Goal: Task Accomplishment & Management: Use online tool/utility

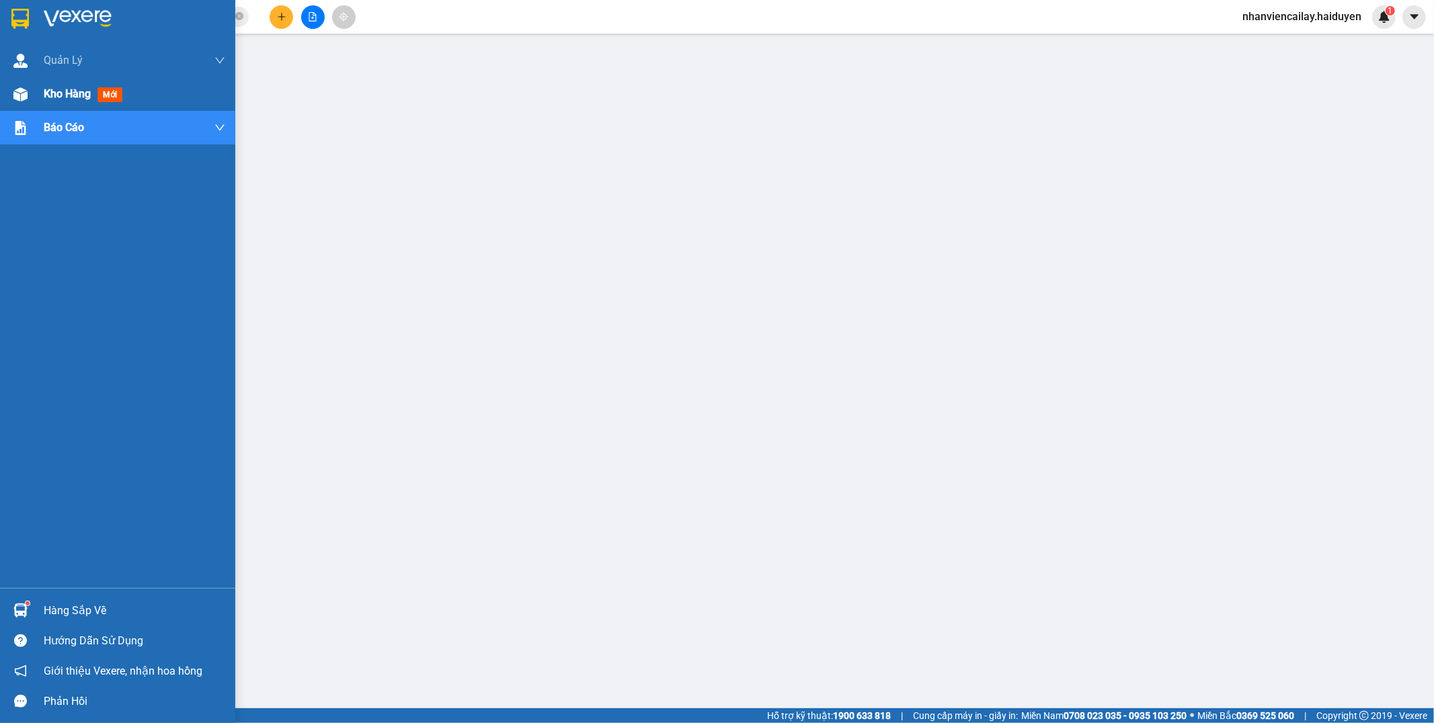
click at [72, 91] on span "Kho hàng" at bounding box center [67, 93] width 47 height 13
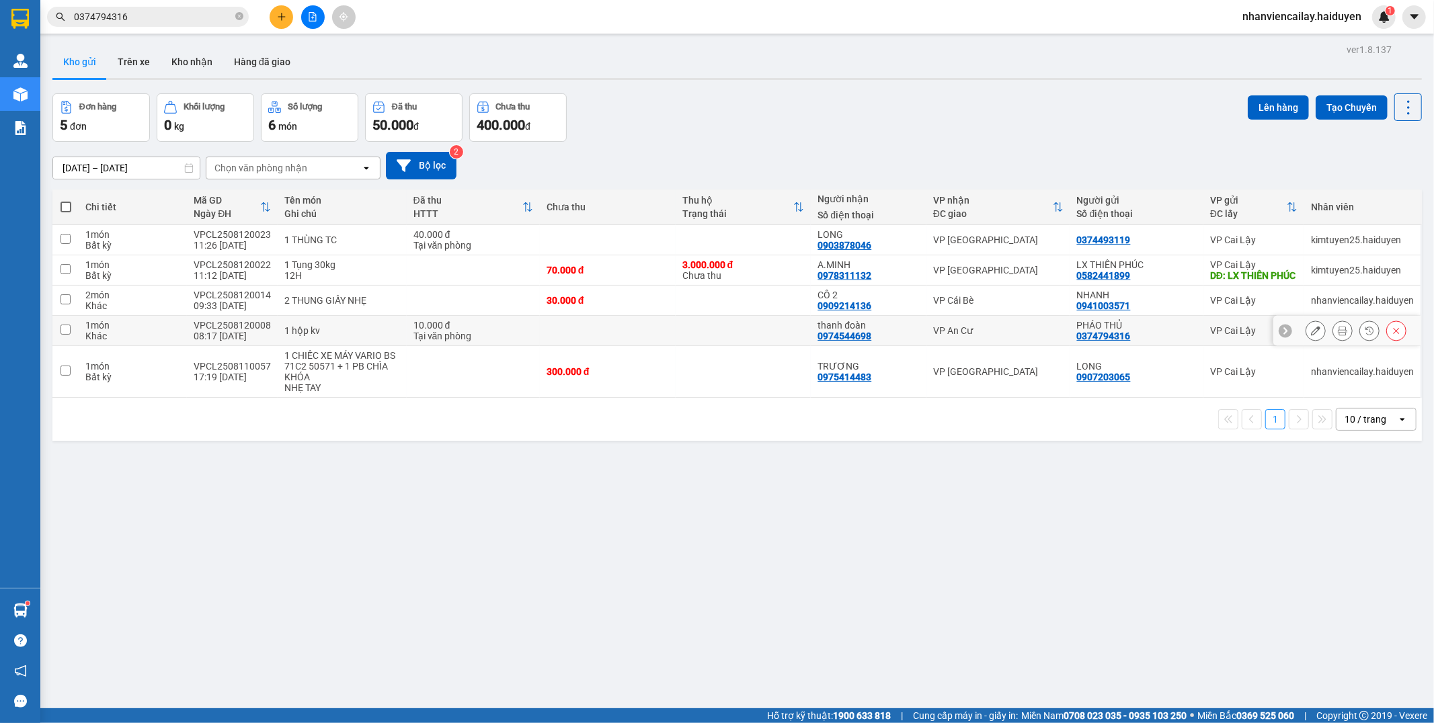
click at [938, 336] on div "VP An Cư" at bounding box center [998, 330] width 130 height 11
checkbox input "true"
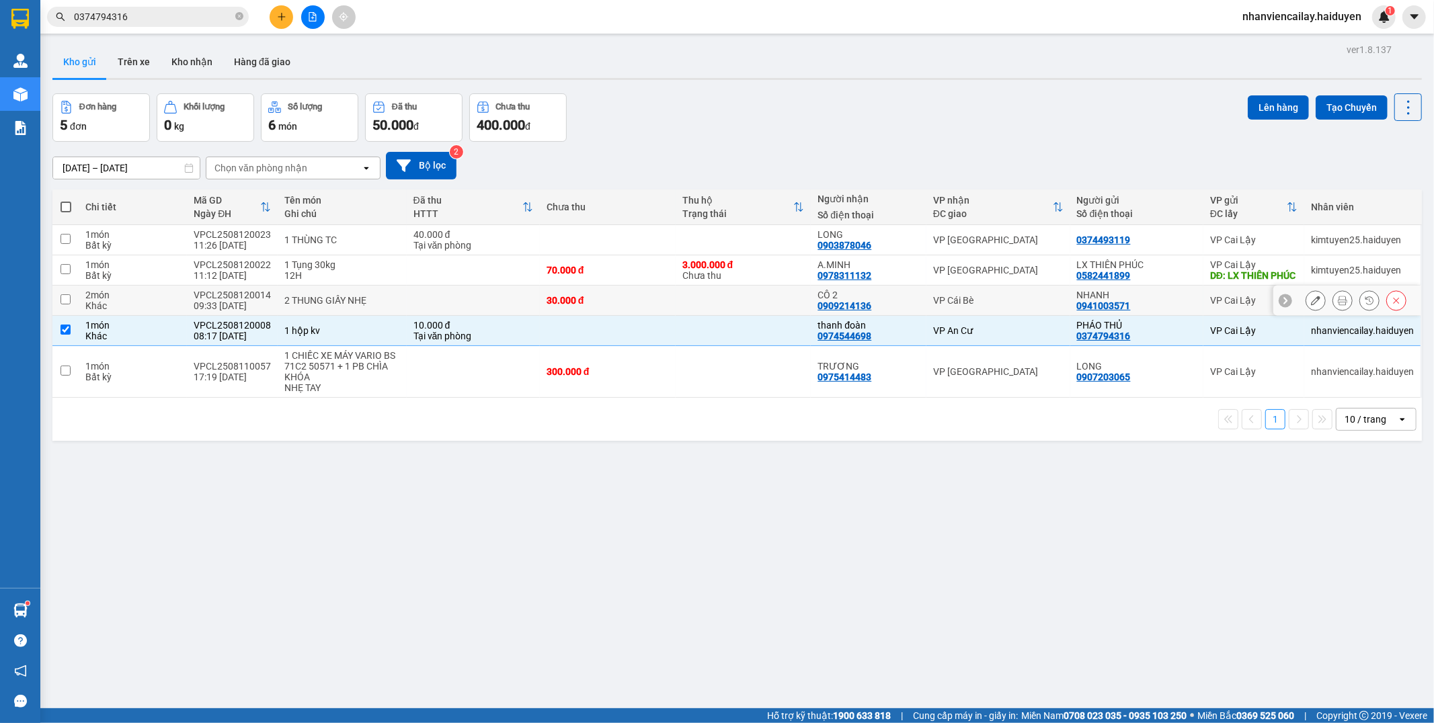
click at [937, 316] on td "VP Cái Bè" at bounding box center [998, 301] width 144 height 30
checkbox input "true"
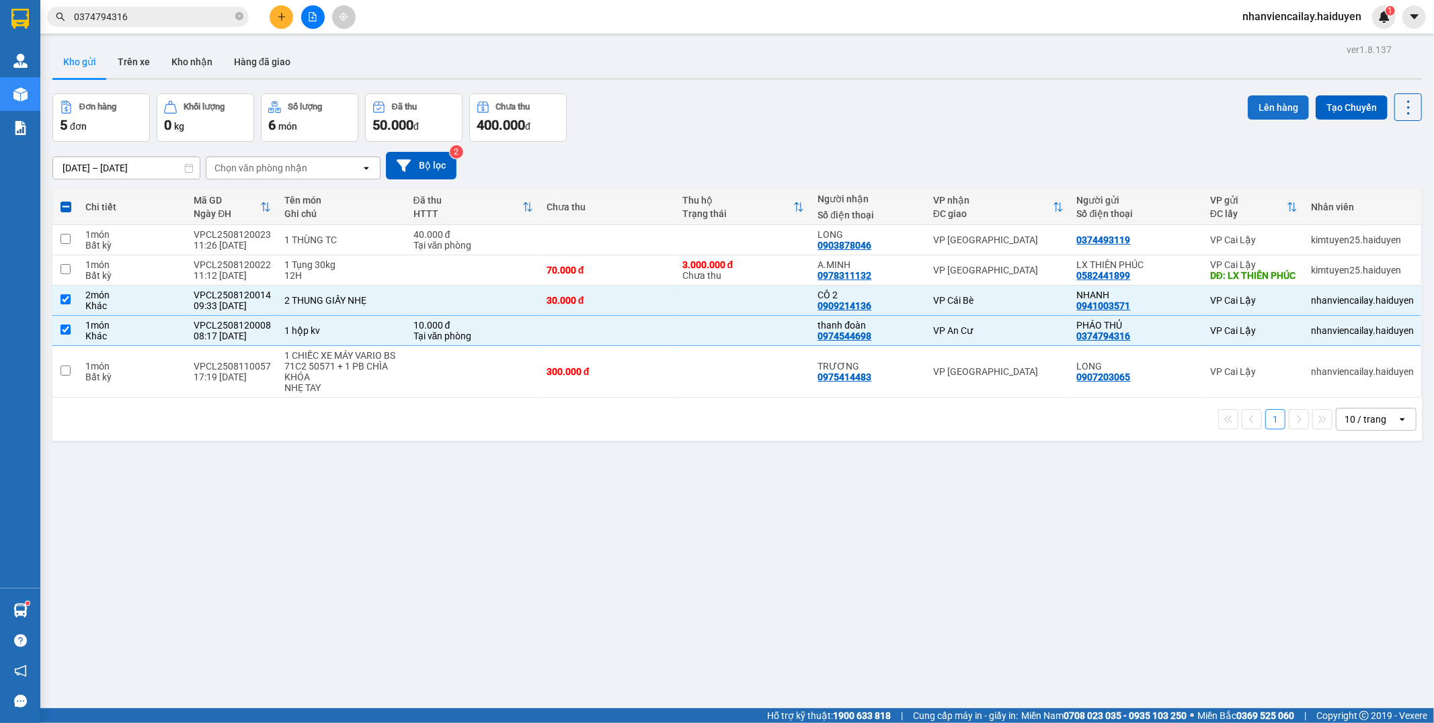
drag, startPoint x: 1234, startPoint y: 102, endPoint x: 1244, endPoint y: 105, distance: 10.6
click at [1234, 102] on div "Đơn hàng 5 đơn Khối lượng 0 kg Số lượng 6 món Đã thu 50.000 đ Chưa thu 400.000 …" at bounding box center [736, 117] width 1369 height 48
click at [1251, 106] on button "Lên hàng" at bounding box center [1278, 107] width 61 height 24
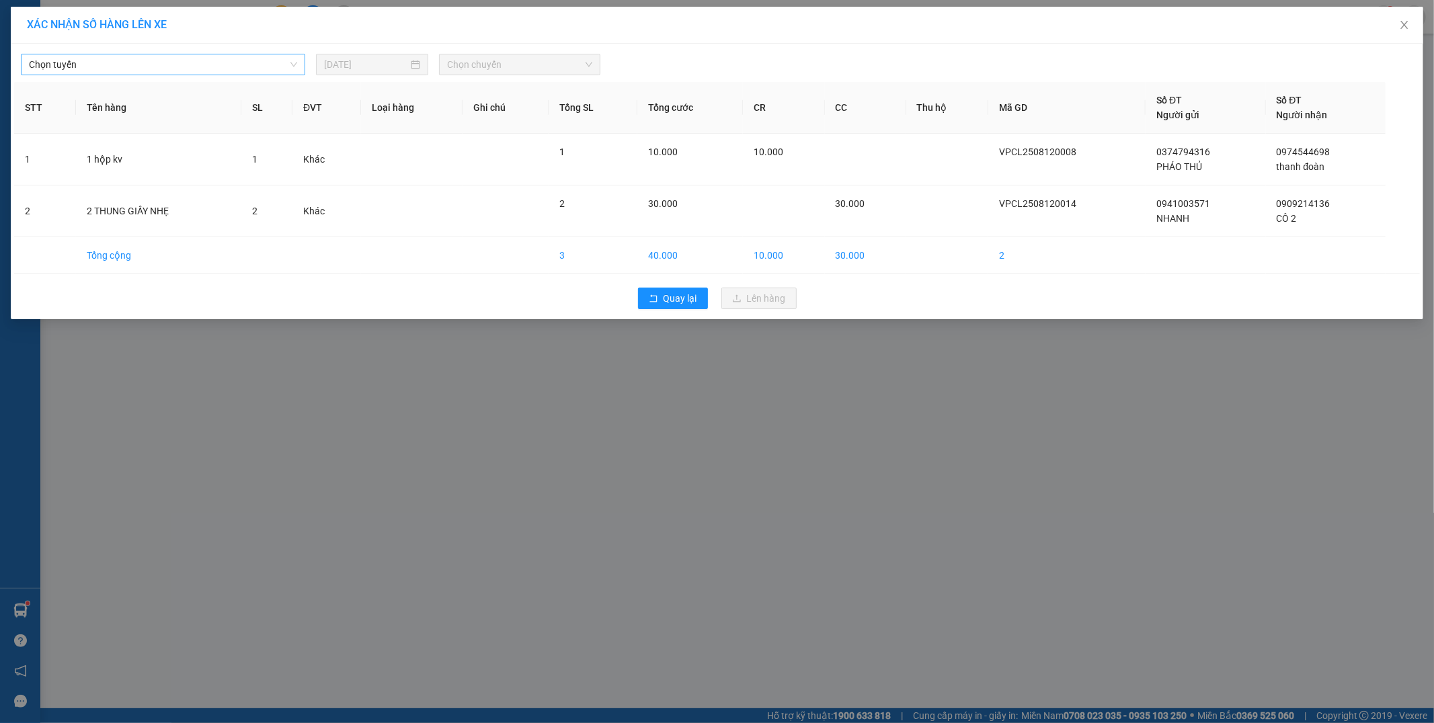
click at [121, 71] on span "Chọn tuyến" at bounding box center [163, 64] width 268 height 20
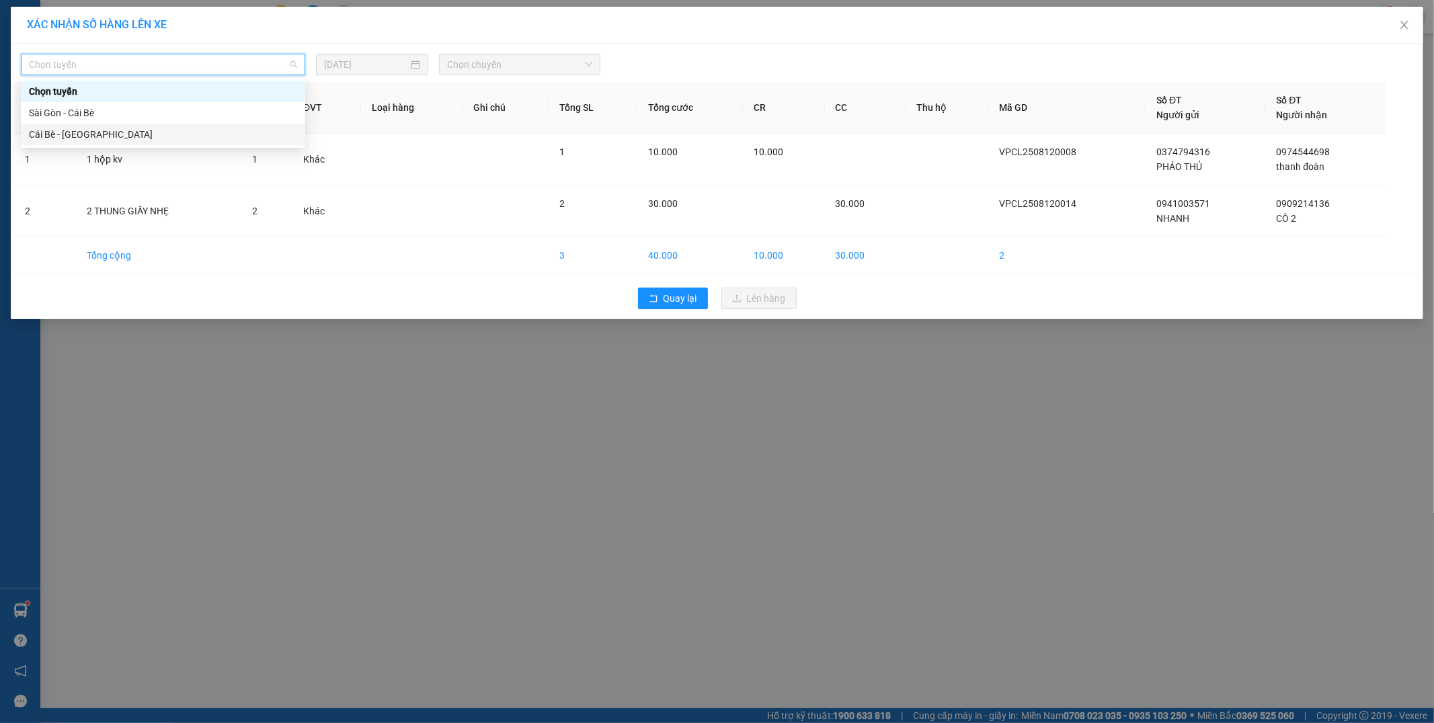
click at [122, 124] on div "Cái Bè - [GEOGRAPHIC_DATA]" at bounding box center [163, 135] width 284 height 22
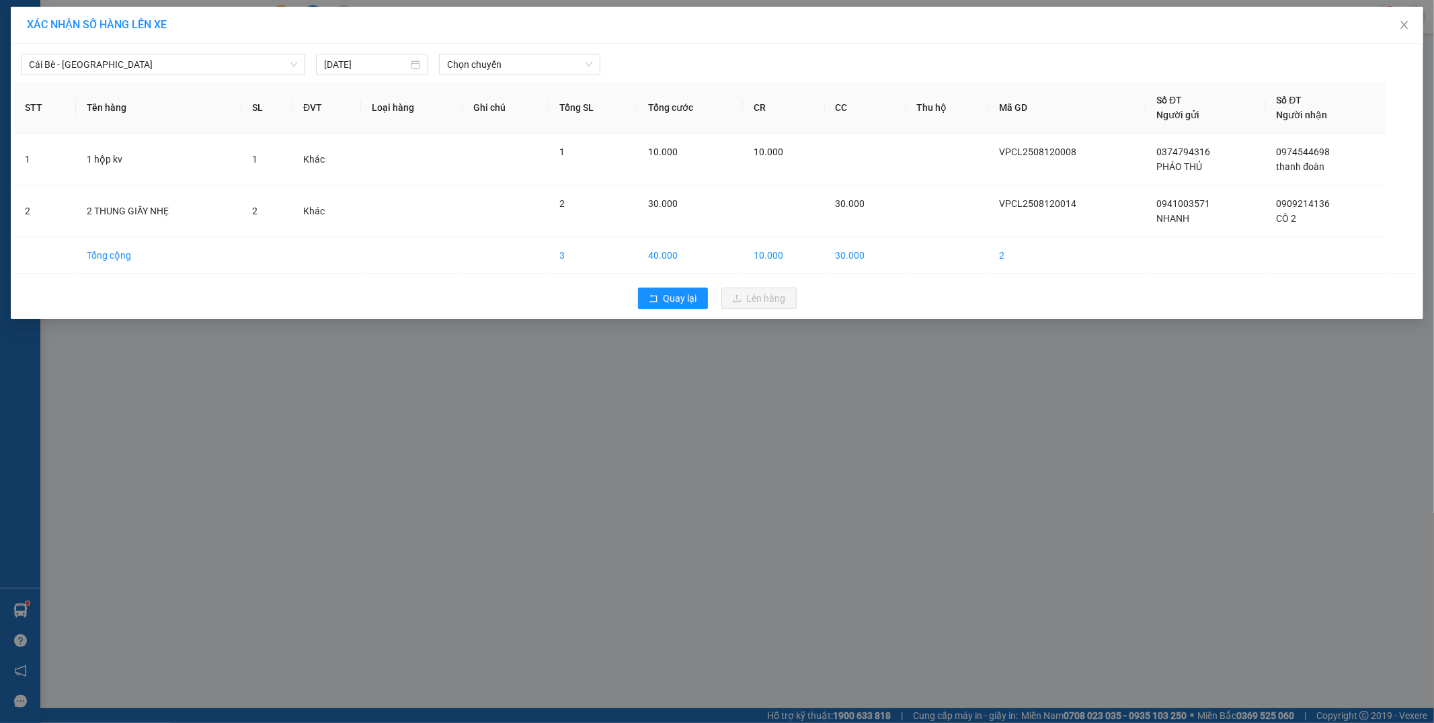
click at [122, 87] on th "Tên hàng" at bounding box center [158, 108] width 165 height 52
click at [122, 68] on span "Cái Bè - [GEOGRAPHIC_DATA]" at bounding box center [163, 64] width 268 height 20
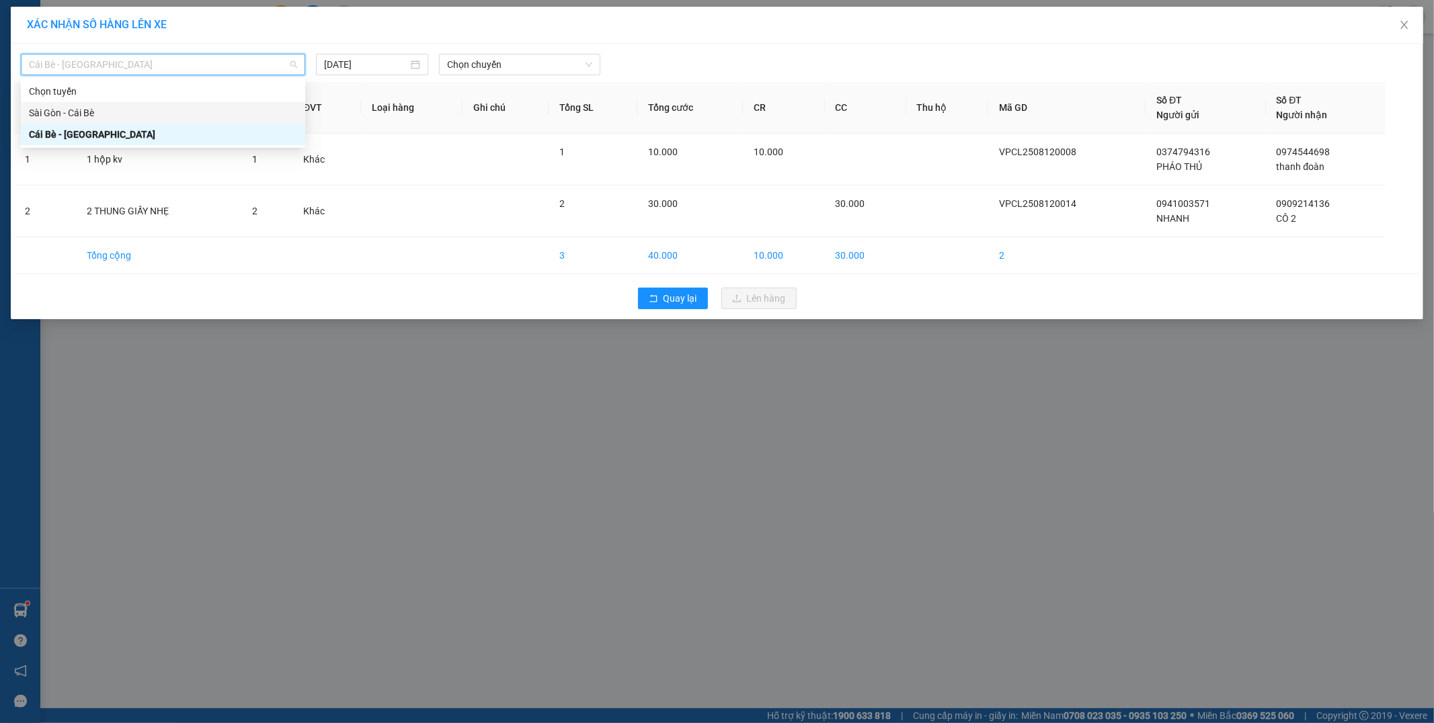
click at [106, 112] on div "Sài Gòn - Cái Bè" at bounding box center [163, 113] width 268 height 15
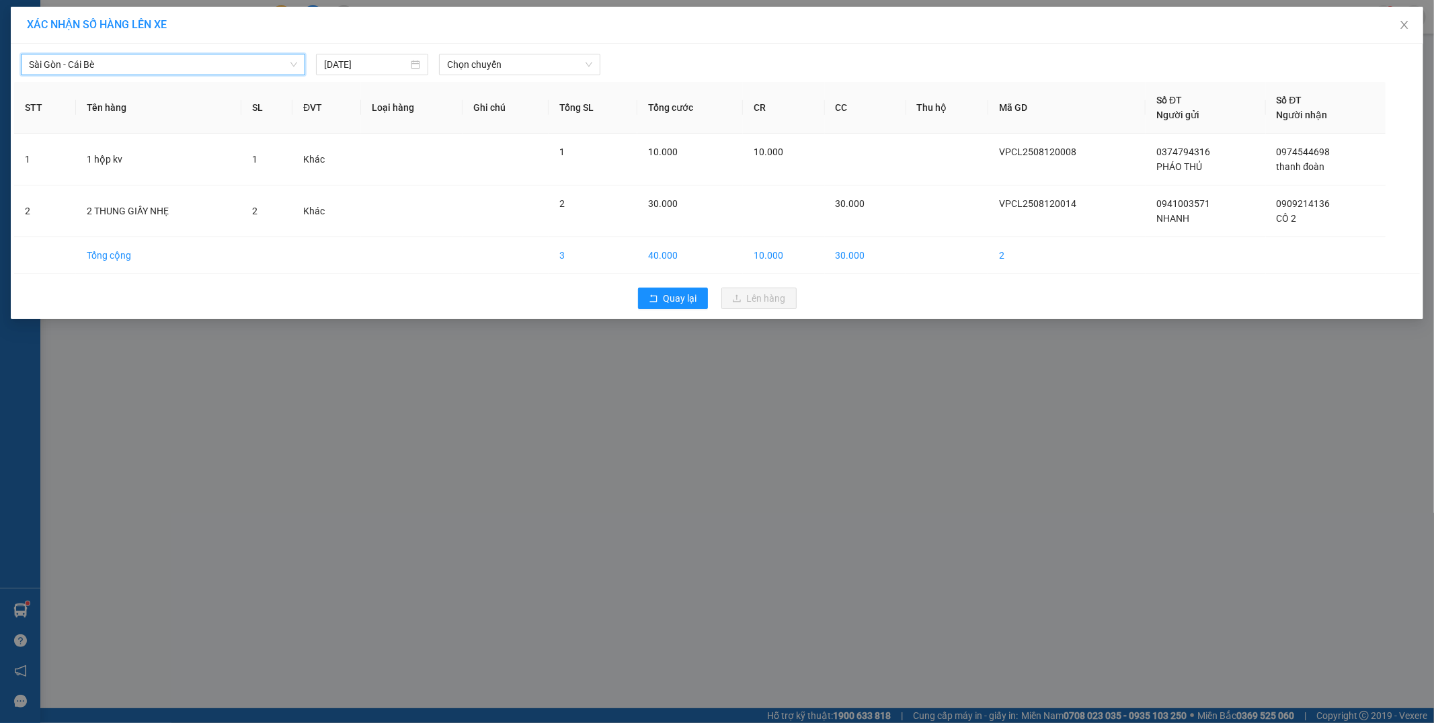
click at [175, 69] on span "Sài Gòn - Cái Bè" at bounding box center [163, 64] width 268 height 20
click at [131, 106] on div "Sài Gòn - Cái Bè" at bounding box center [163, 113] width 268 height 15
click at [463, 68] on span "Chọn chuyến" at bounding box center [519, 64] width 145 height 20
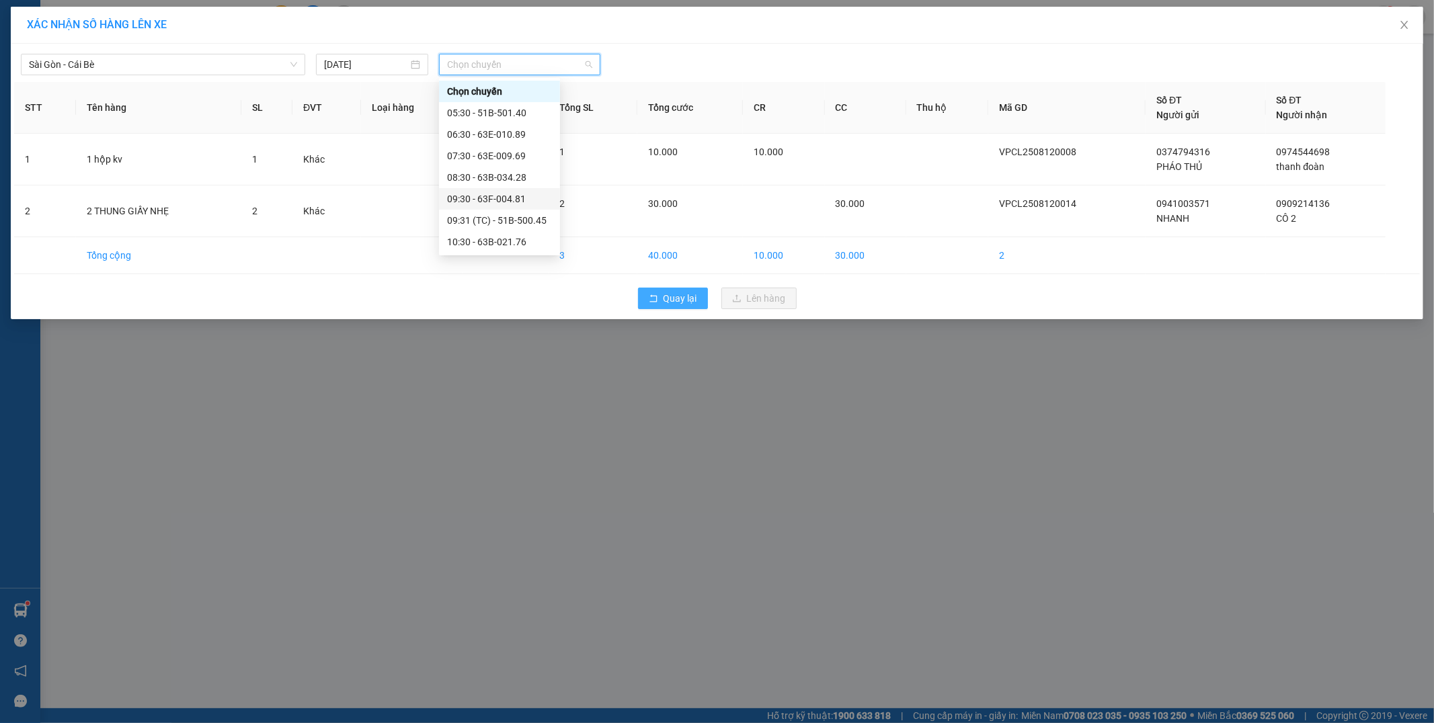
click at [680, 298] on span "Quay lại" at bounding box center [681, 298] width 34 height 15
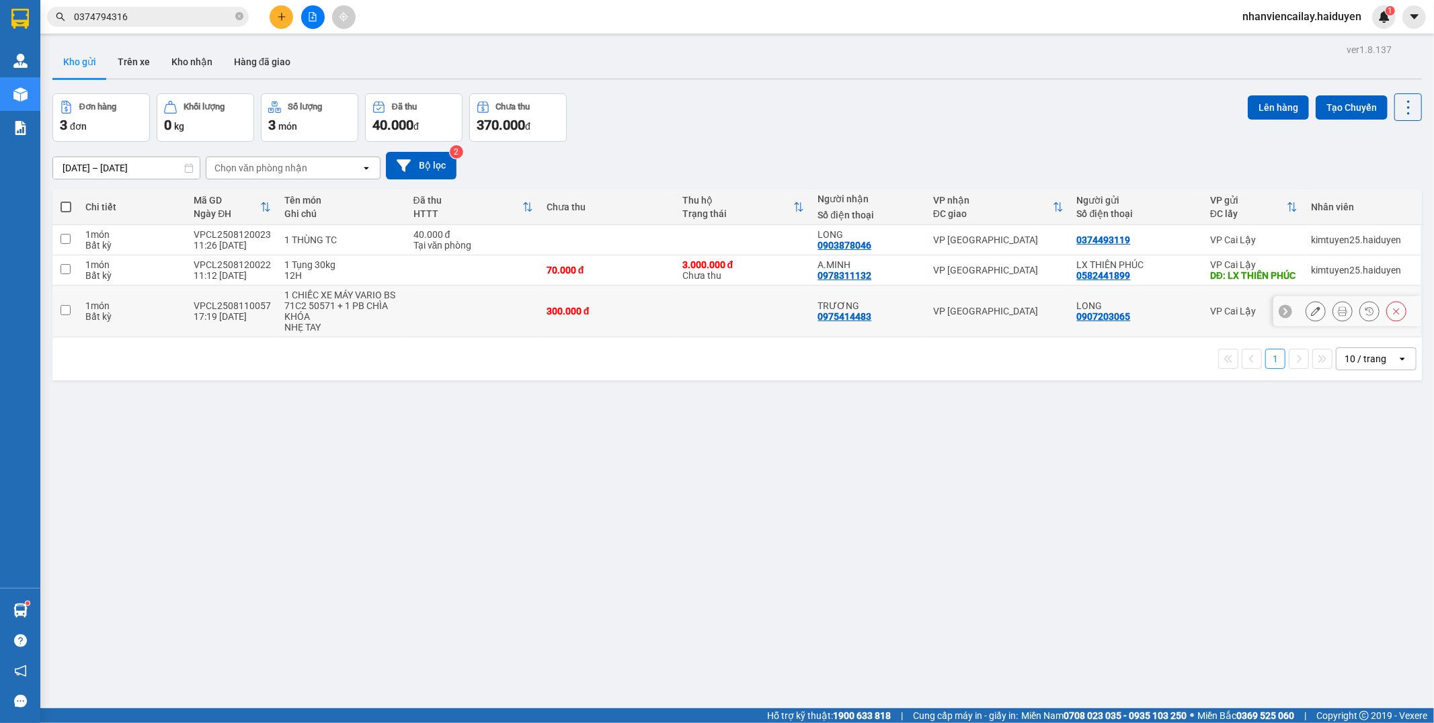
click at [982, 317] on div "VP [GEOGRAPHIC_DATA]" at bounding box center [998, 311] width 130 height 11
checkbox input "true"
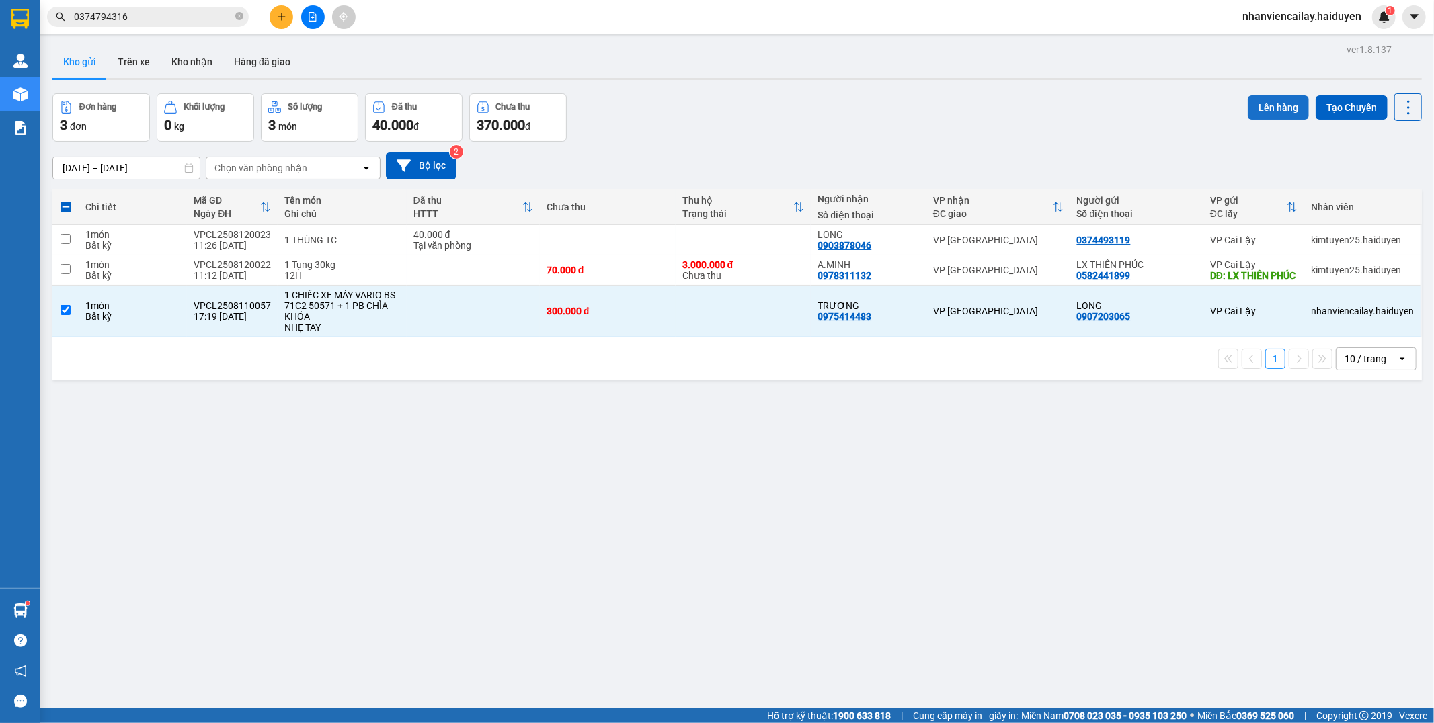
click at [1261, 99] on button "Lên hàng" at bounding box center [1278, 107] width 61 height 24
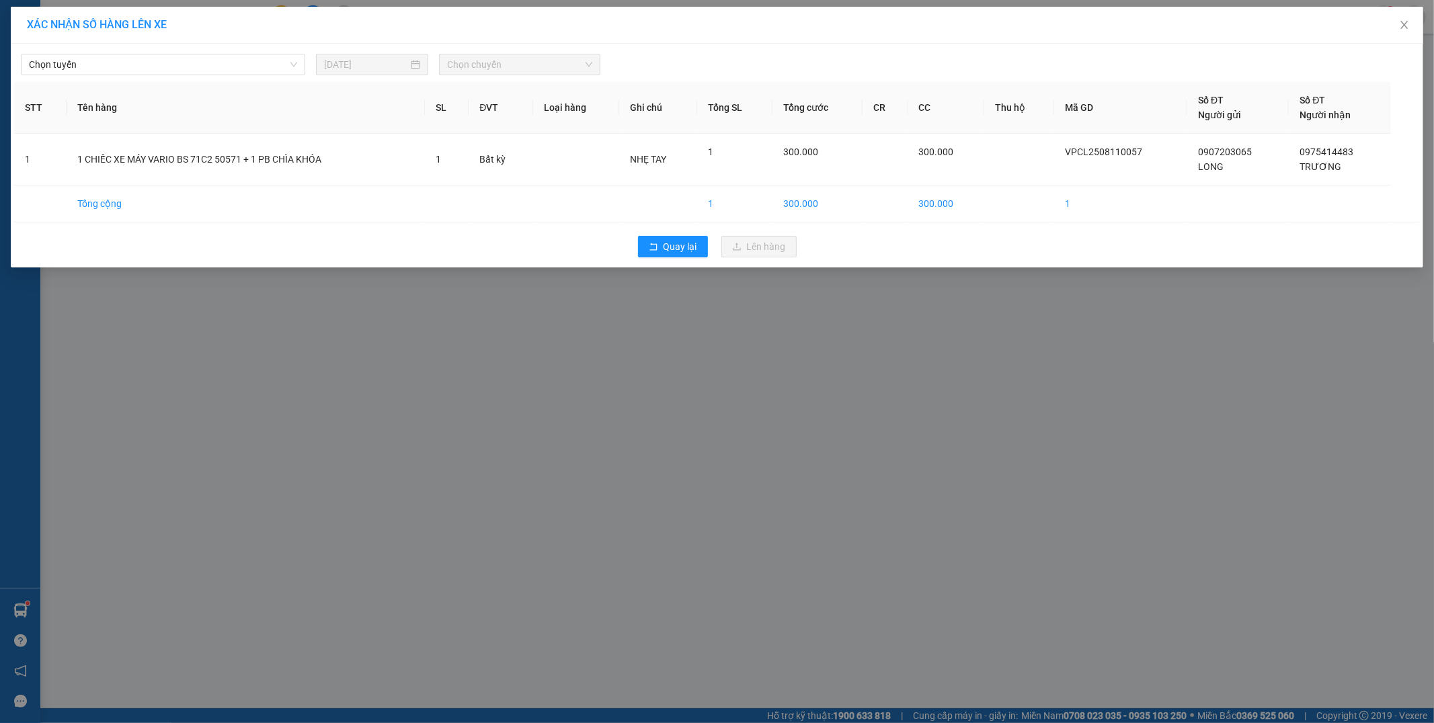
click at [182, 79] on div "Chọn tuyến 12/08/2025 Chọn chuyến STT Tên hàng SL ĐVT Loại hàng Ghi chú Tổng SL…" at bounding box center [717, 156] width 1412 height 224
click at [185, 70] on span "Chọn tuyến" at bounding box center [163, 64] width 268 height 20
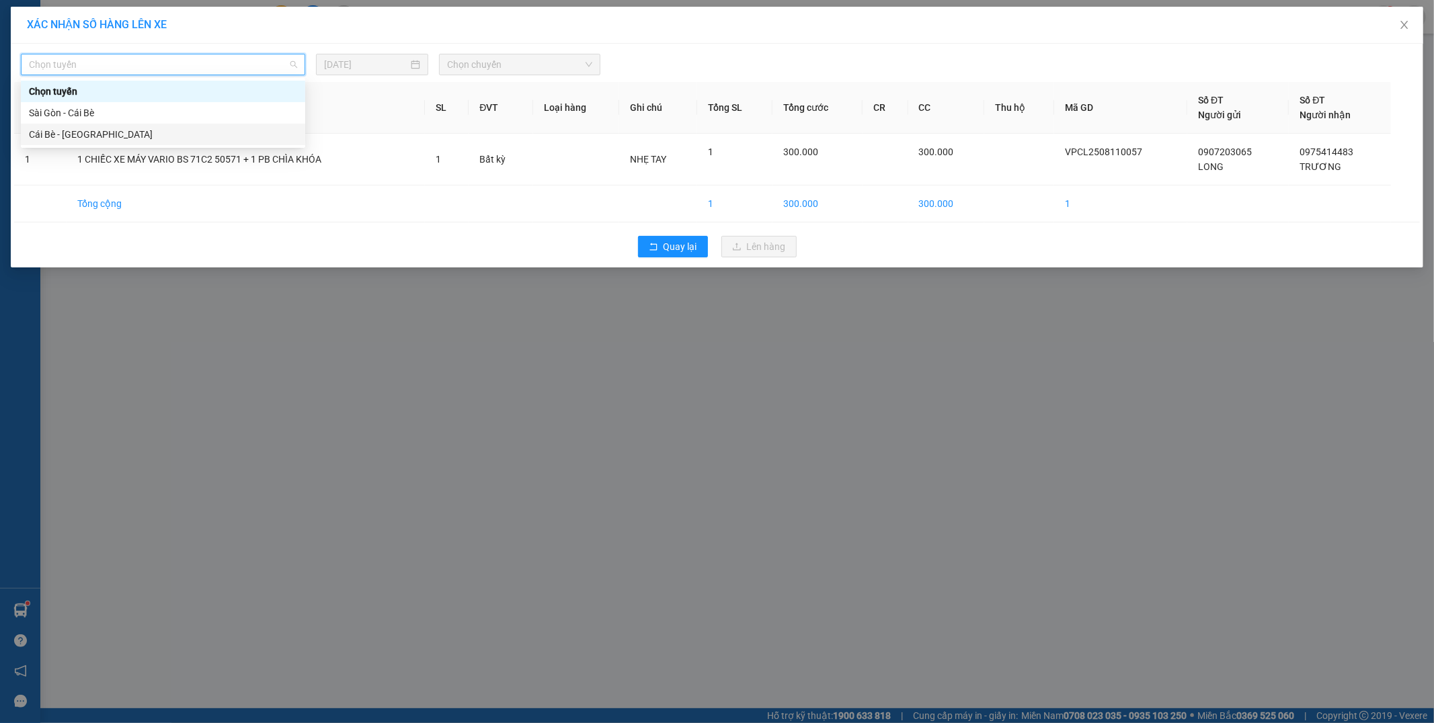
click at [146, 137] on div "Cái Bè - [GEOGRAPHIC_DATA]" at bounding box center [163, 134] width 268 height 15
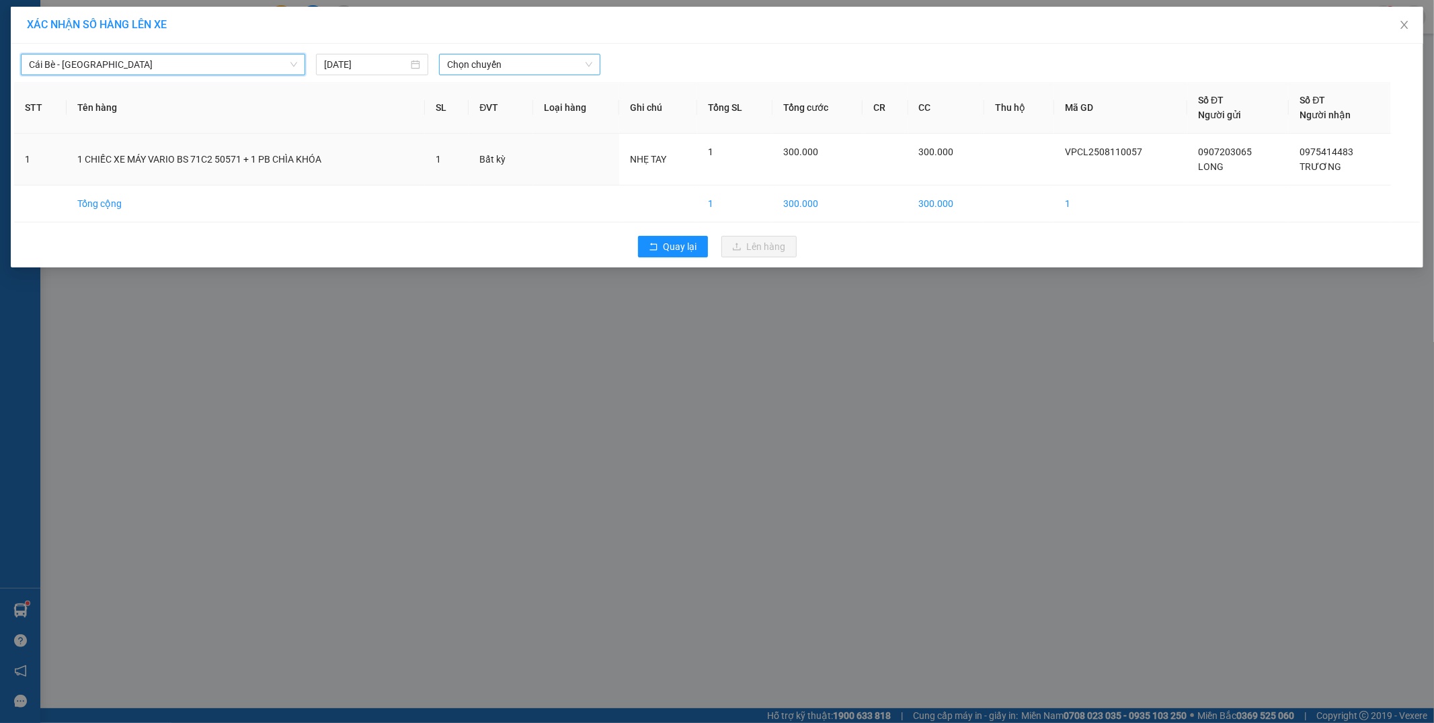
click at [520, 58] on span "Chọn chuyến" at bounding box center [519, 64] width 145 height 20
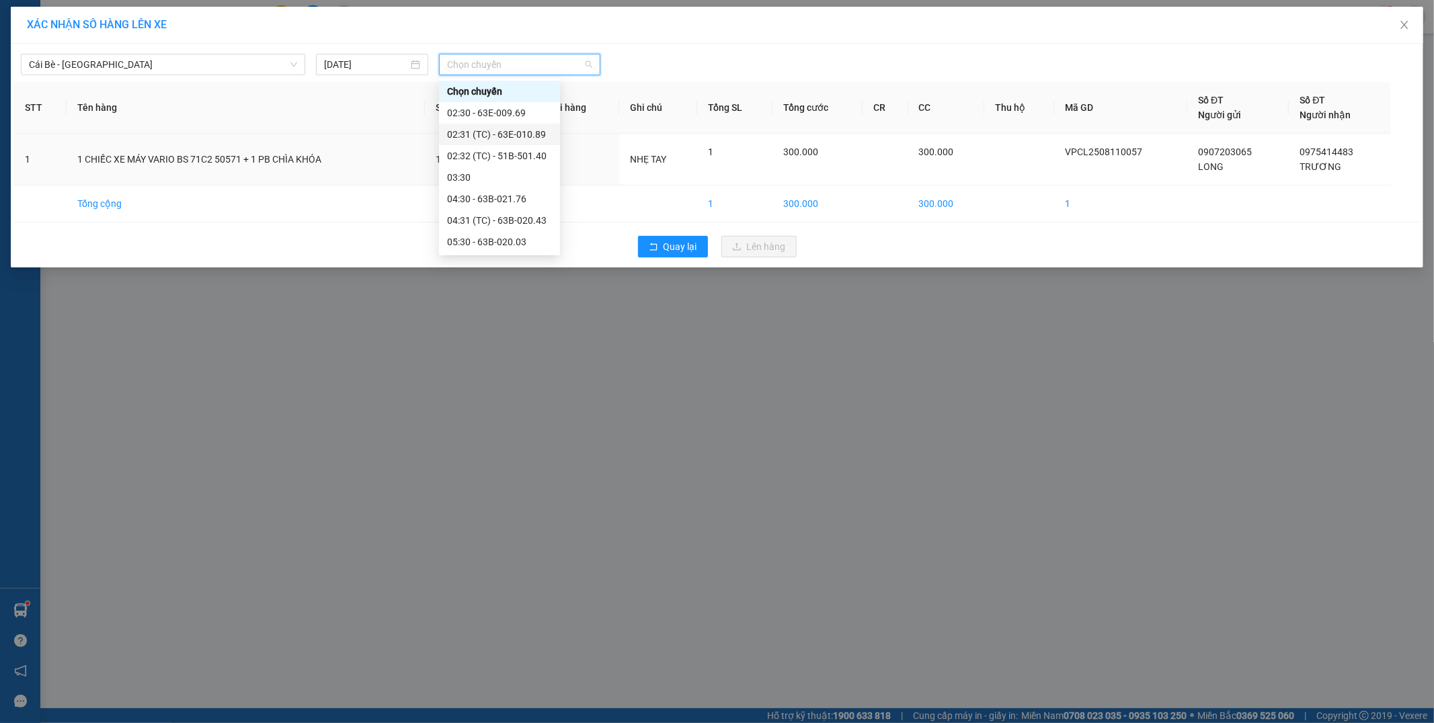
scroll to position [224, 0]
click at [496, 162] on div "10:00 (TC)" at bounding box center [499, 168] width 105 height 15
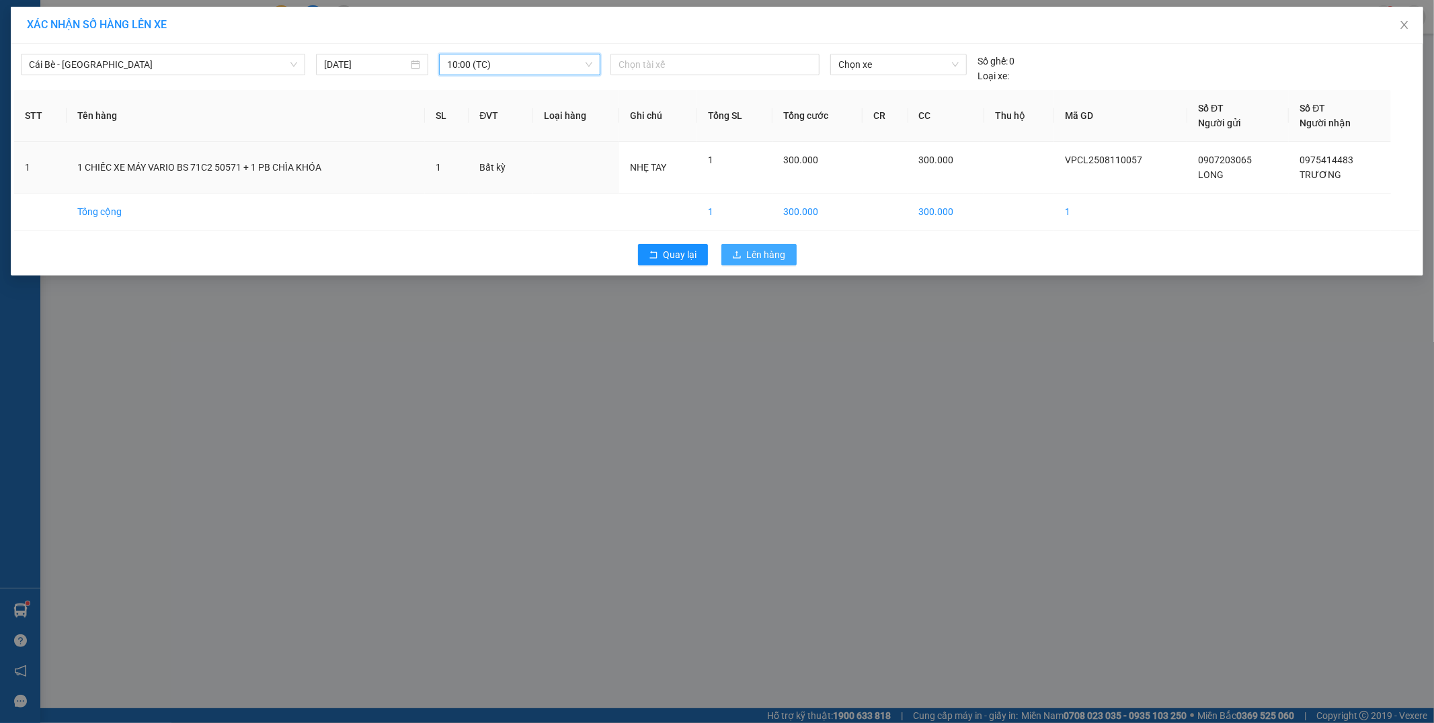
click at [761, 251] on span "Lên hàng" at bounding box center [766, 254] width 39 height 15
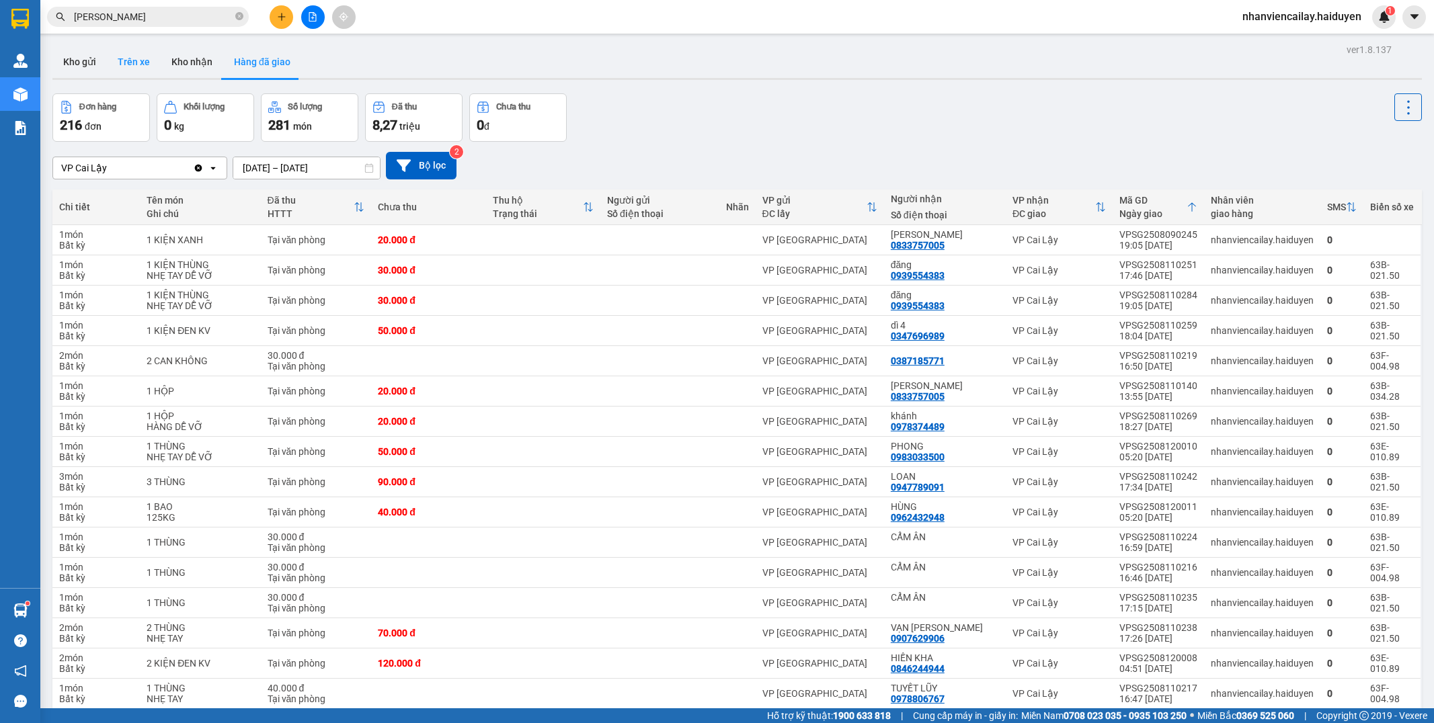
click at [128, 63] on button "Trên xe" at bounding box center [134, 62] width 54 height 32
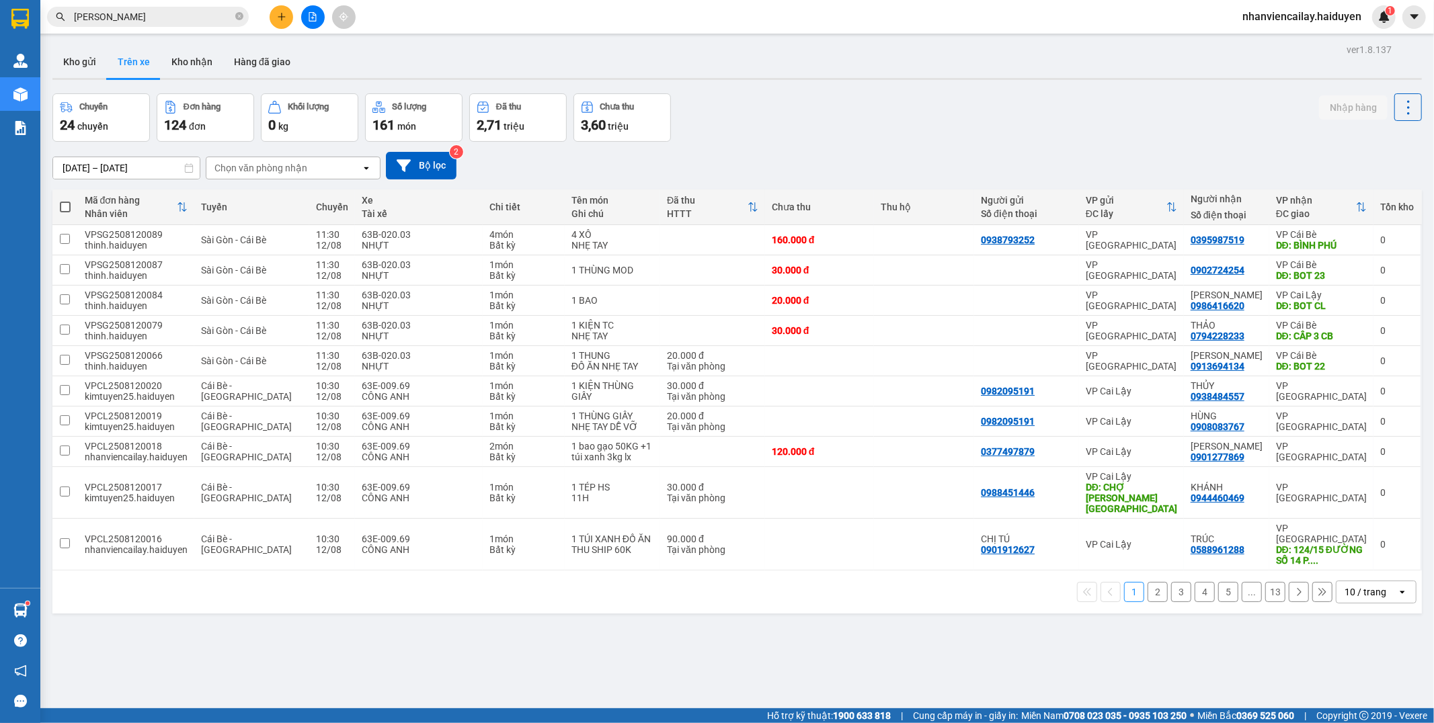
click at [860, 125] on div "Chuyến 24 chuyến Đơn hàng 124 đơn [PERSON_NAME] 0 kg Số [PERSON_NAME] 161 món Đ…" at bounding box center [736, 117] width 1369 height 48
click at [89, 61] on button "Kho gửi" at bounding box center [79, 62] width 54 height 32
